Goal: Transaction & Acquisition: Book appointment/travel/reservation

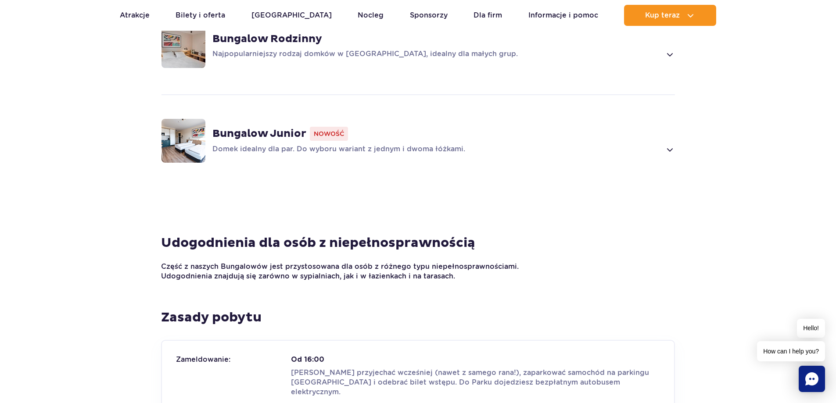
scroll to position [585, 0]
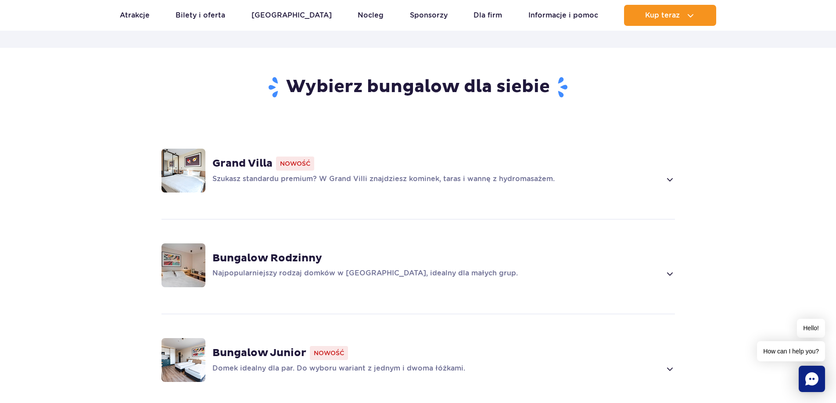
click at [669, 158] on div "Grand Villa Nowość Szukasz standardu premium? W Grand Villi znajdziesz kominek,…" at bounding box center [443, 171] width 462 height 28
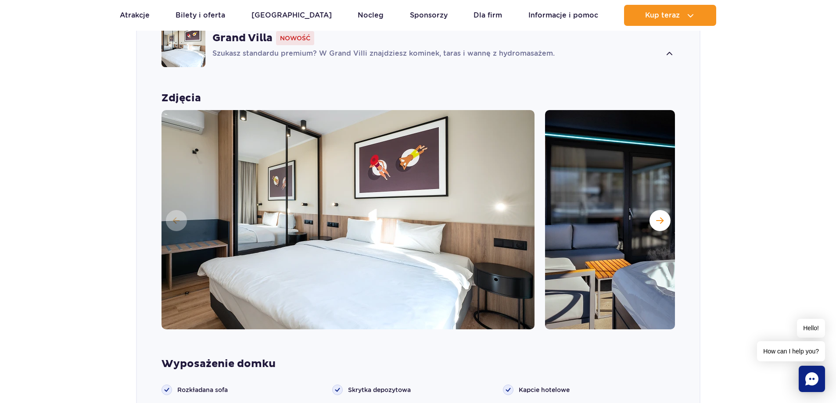
scroll to position [728, 0]
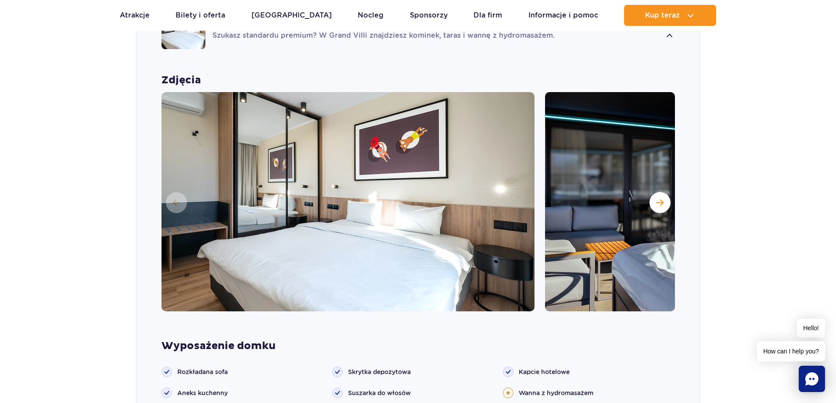
click at [393, 185] on img at bounding box center [347, 201] width 373 height 219
click at [663, 192] on button "Następny slajd" at bounding box center [659, 202] width 21 height 21
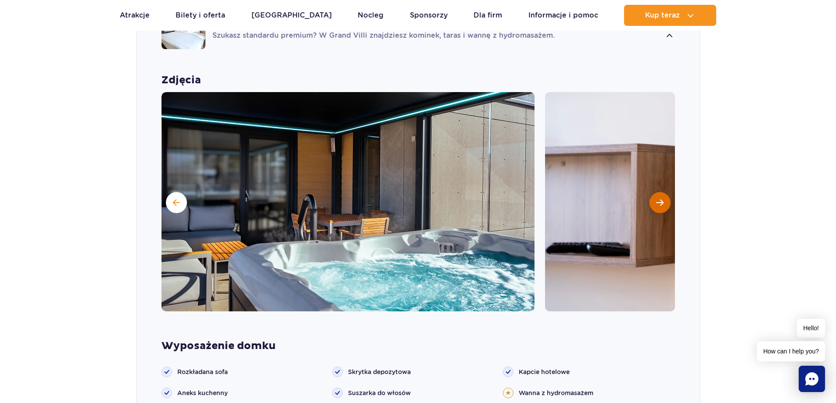
click at [663, 192] on button "Następny slajd" at bounding box center [659, 202] width 21 height 21
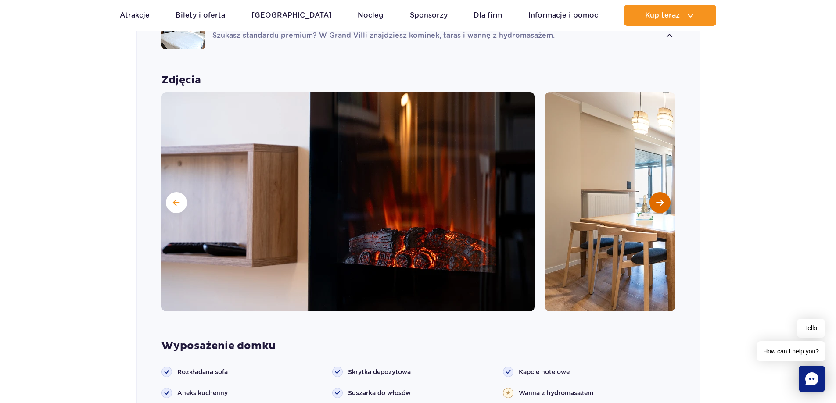
click at [663, 192] on button "Następny slajd" at bounding box center [659, 202] width 21 height 21
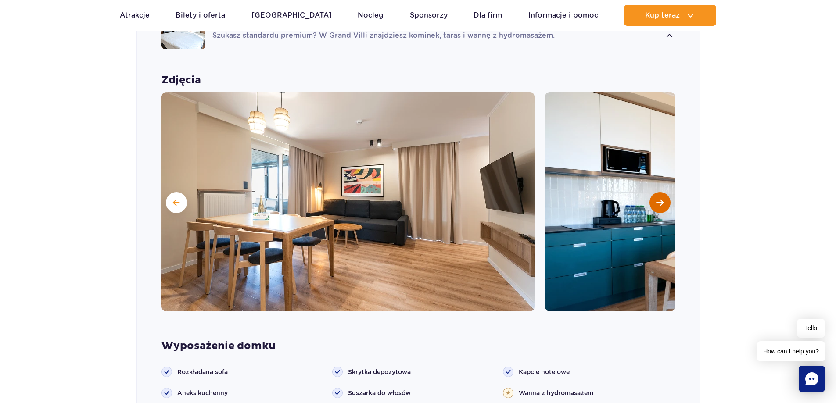
click at [658, 199] on span "Następny slajd" at bounding box center [659, 203] width 7 height 8
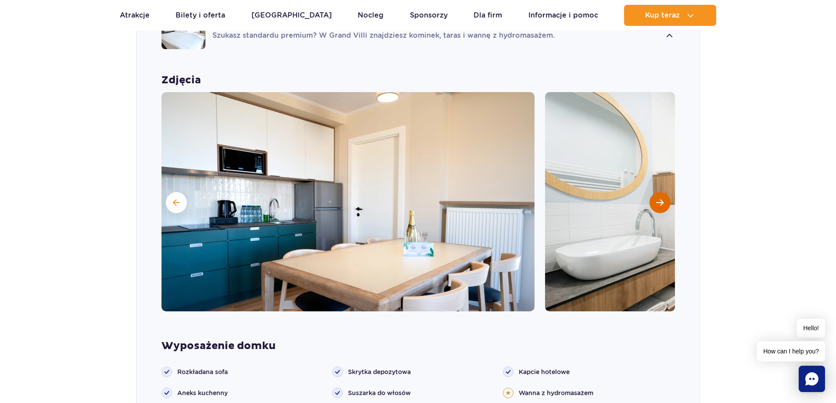
click at [658, 199] on span "Następny slajd" at bounding box center [659, 203] width 7 height 8
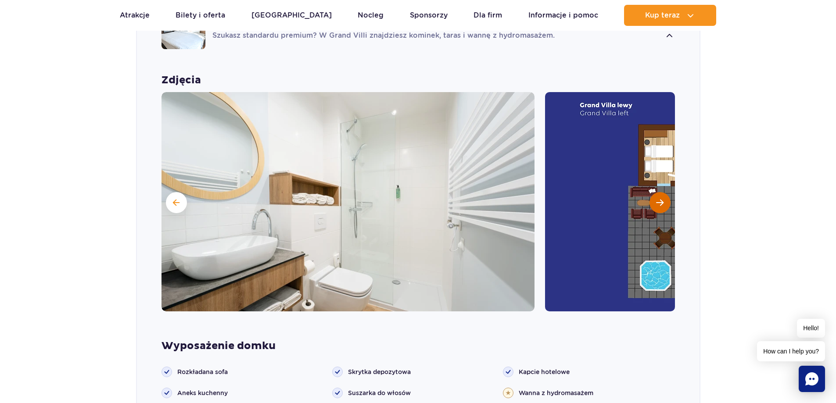
click at [658, 199] on span "Następny slajd" at bounding box center [659, 203] width 7 height 8
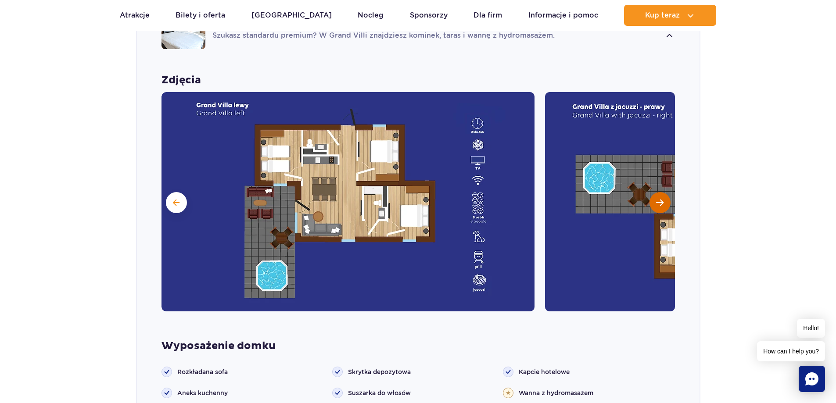
click at [657, 192] on button "Następny slajd" at bounding box center [659, 202] width 21 height 21
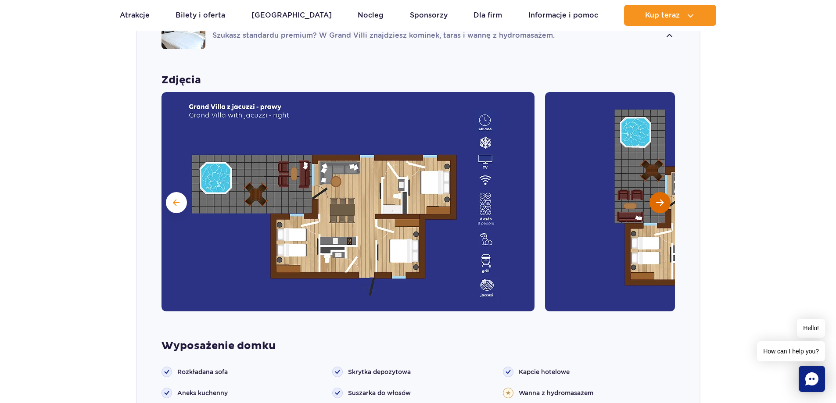
click at [657, 192] on button "Następny slajd" at bounding box center [659, 202] width 21 height 21
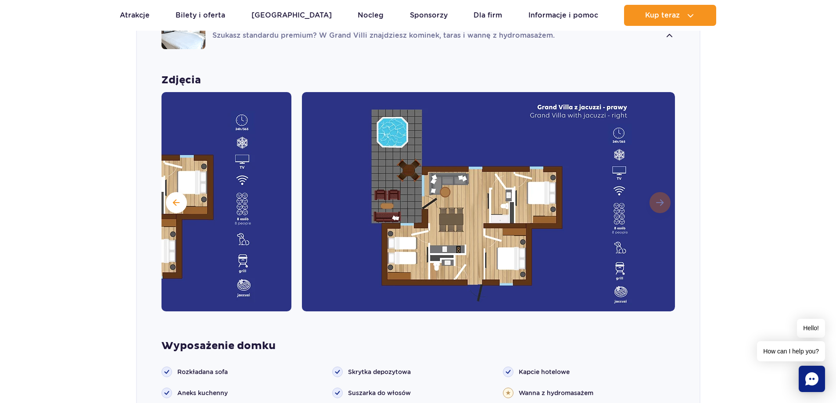
click at [657, 184] on img at bounding box center [488, 201] width 373 height 219
click at [172, 192] on button at bounding box center [176, 202] width 21 height 21
